Goal: Find specific page/section: Find specific page/section

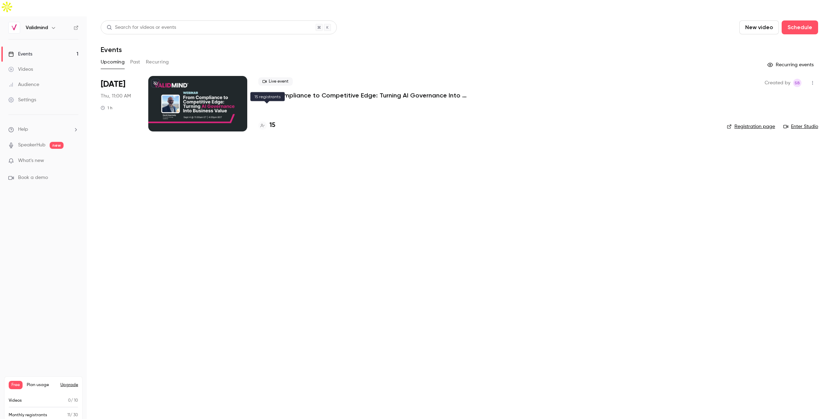
click at [270, 121] on h4 "15" at bounding box center [272, 125] width 6 height 9
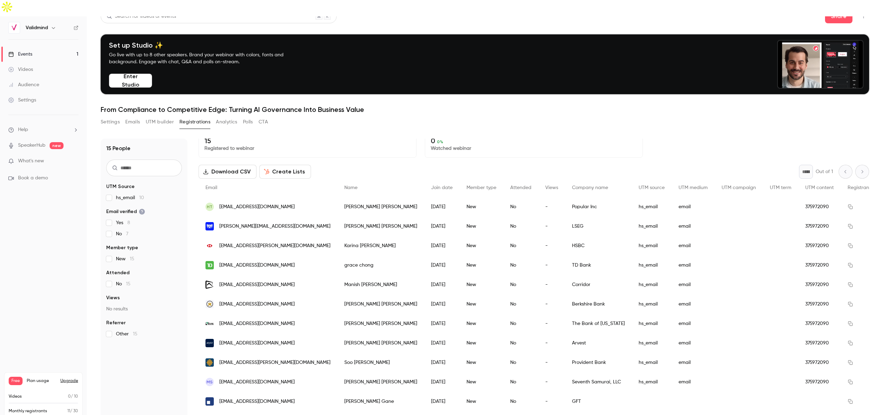
scroll to position [13, 0]
